Goal: Register for event/course

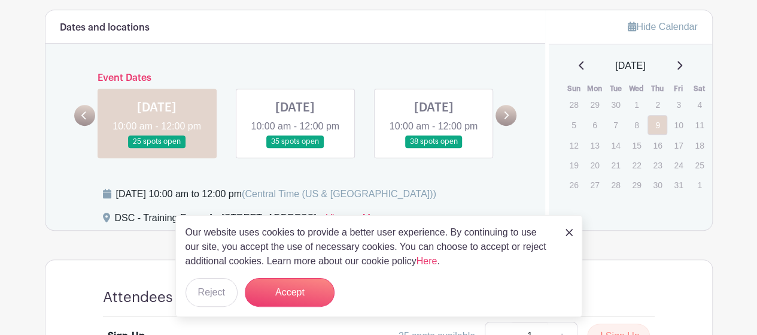
scroll to position [359, 0]
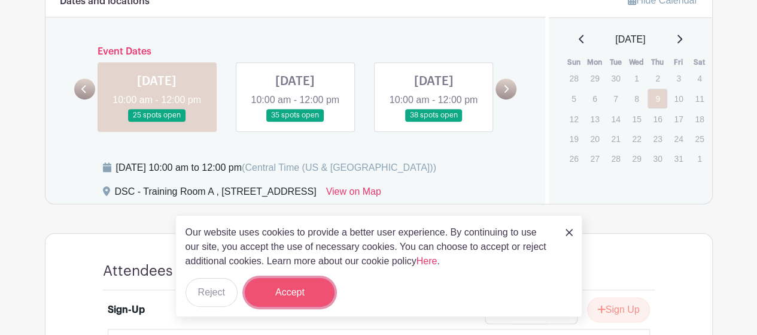
click at [297, 289] on button "Accept" at bounding box center [290, 292] width 90 height 29
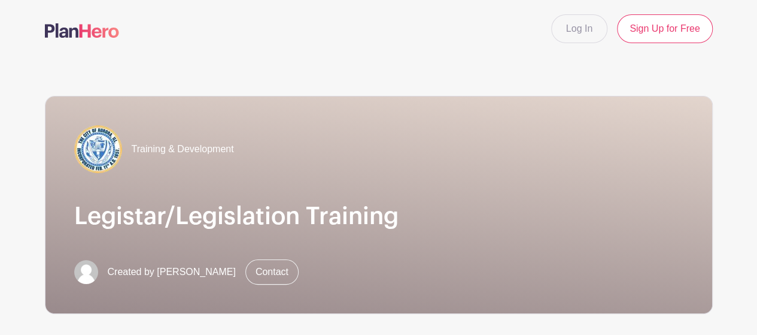
scroll to position [239, 0]
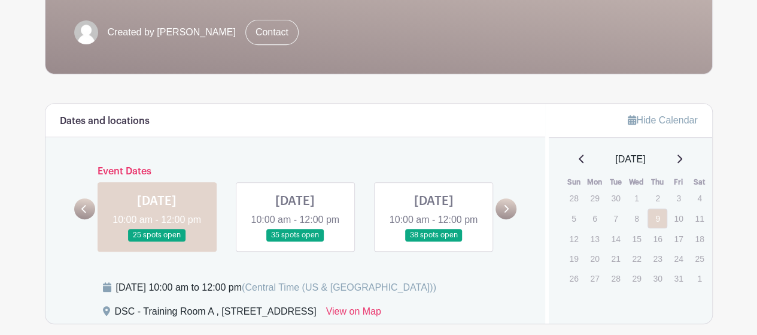
click at [295, 241] on link at bounding box center [295, 241] width 0 height 0
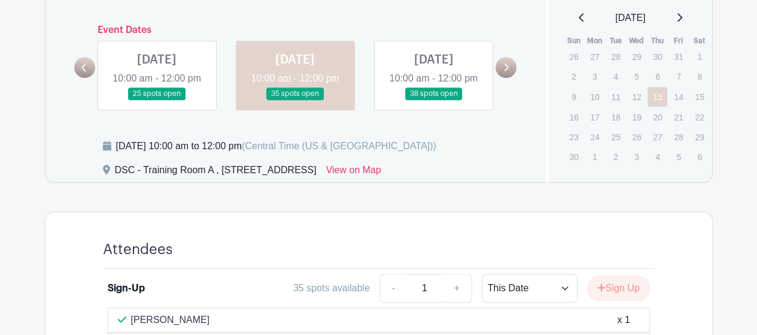
scroll to position [299, 0]
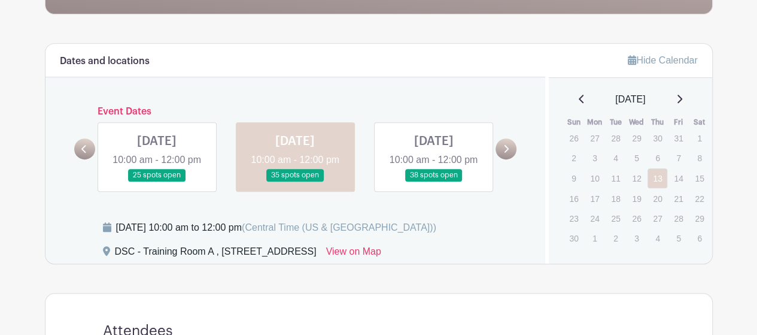
click at [433, 181] on link at bounding box center [433, 181] width 0 height 0
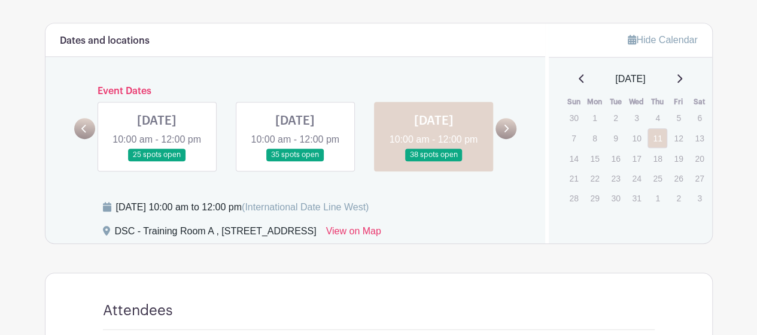
scroll to position [227, 0]
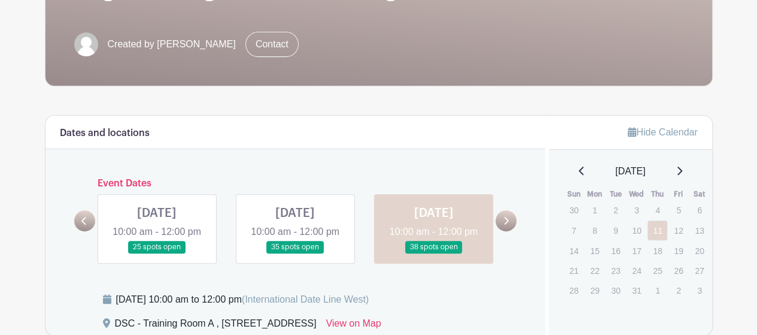
click at [157, 253] on link at bounding box center [157, 253] width 0 height 0
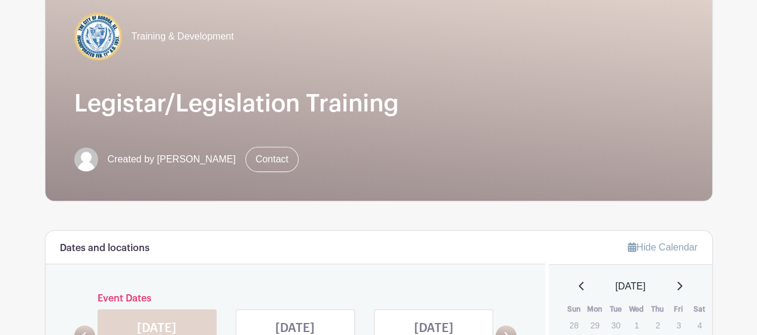
scroll to position [299, 0]
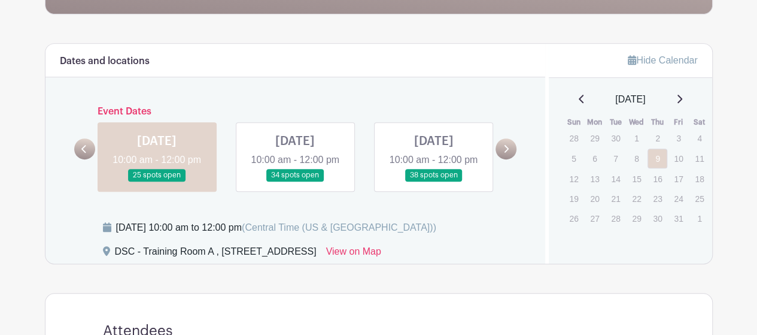
click at [295, 181] on link at bounding box center [295, 181] width 0 height 0
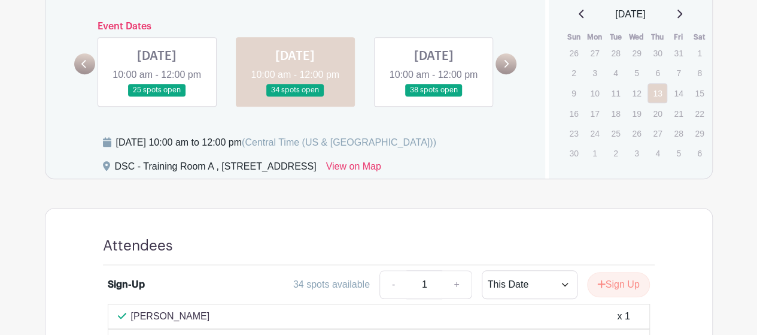
scroll to position [359, 0]
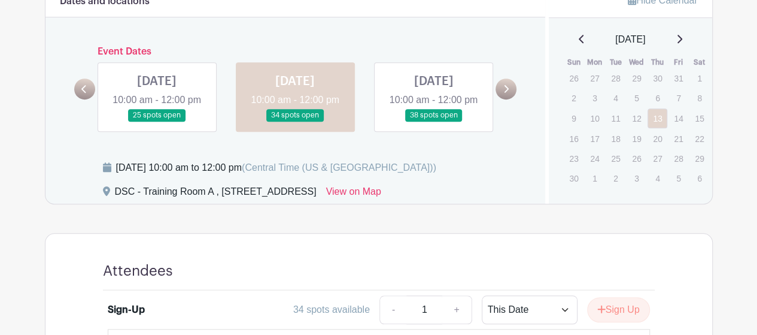
click at [433, 122] on link at bounding box center [433, 122] width 0 height 0
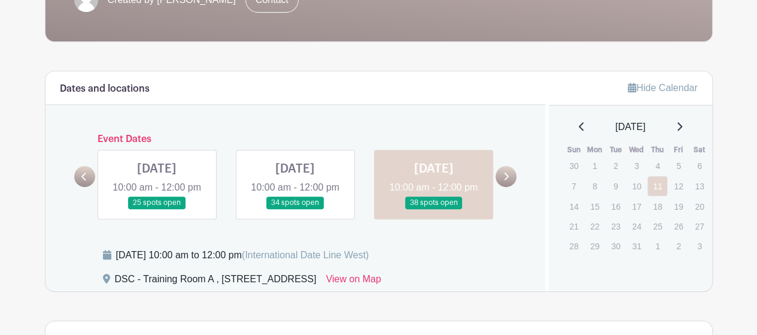
scroll to position [347, 0]
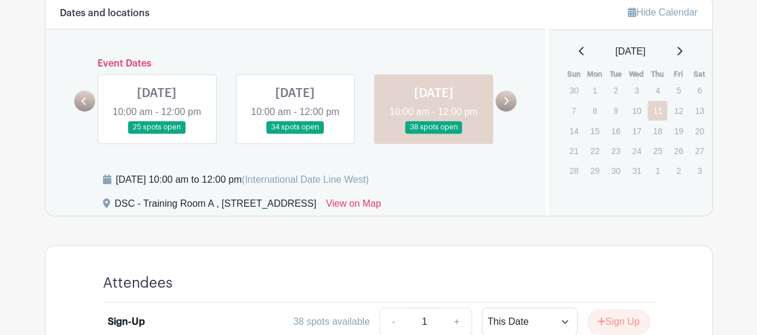
click at [157, 134] on link at bounding box center [157, 134] width 0 height 0
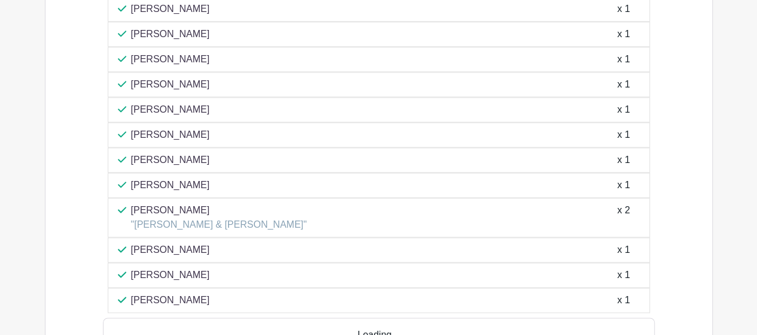
scroll to position [766, 0]
